Goal: Information Seeking & Learning: Check status

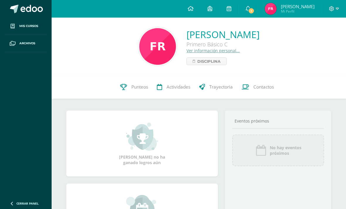
scroll to position [31, 0]
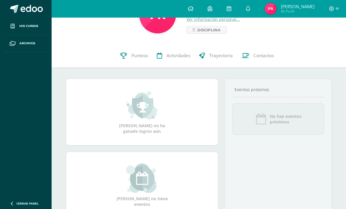
click at [83, 71] on div "[PERSON_NAME] no ha ganado logros aún [PERSON_NAME] no tiene eventos Aquí apare…" at bounding box center [199, 199] width 289 height 263
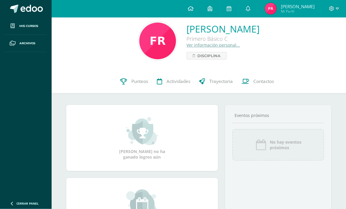
scroll to position [0, 0]
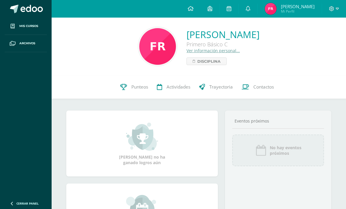
click at [194, 7] on icon at bounding box center [191, 8] width 6 height 5
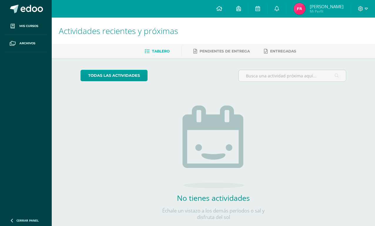
click at [331, 5] on span "[PERSON_NAME]" at bounding box center [326, 7] width 34 height 6
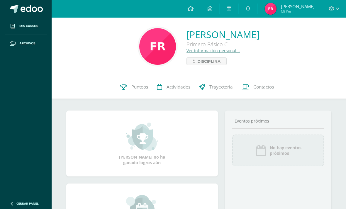
click at [191, 65] on link "Disciplina" at bounding box center [207, 62] width 40 height 8
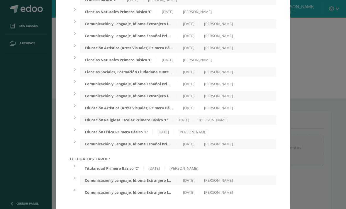
scroll to position [400, 0]
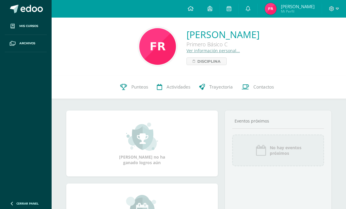
click at [258, 17] on link at bounding box center [248, 9] width 19 height 18
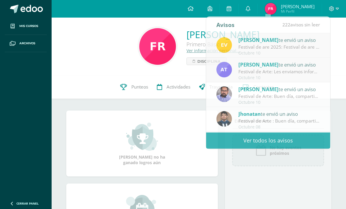
click at [308, 174] on div "Maestros [GEOGRAPHIC_DATA] Eventos próximos No hay eventos próximos" at bounding box center [278, 181] width 107 height 140
